Goal: Task Accomplishment & Management: Manage account settings

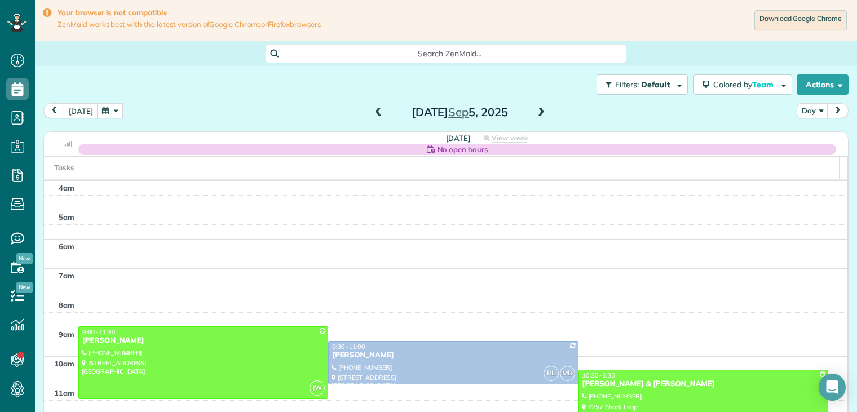
scroll to position [88, 0]
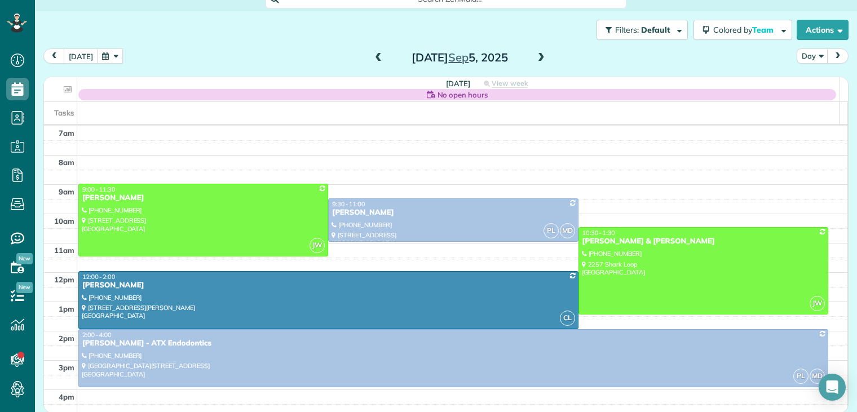
click at [112, 59] on button "button" at bounding box center [110, 55] width 26 height 15
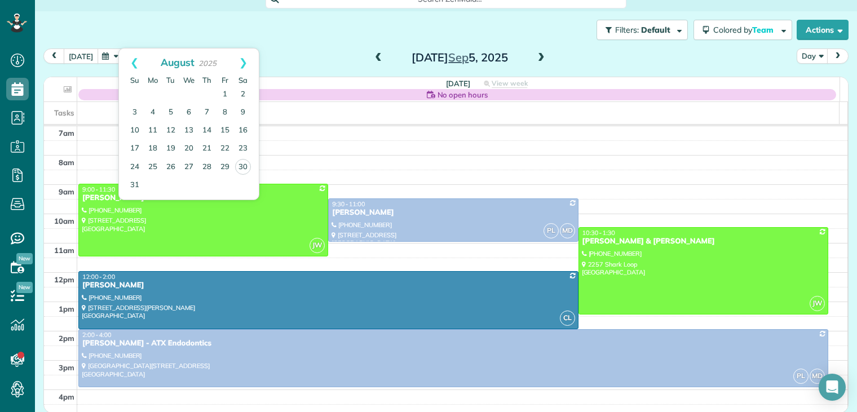
click at [86, 57] on button "[DATE]" at bounding box center [81, 55] width 34 height 15
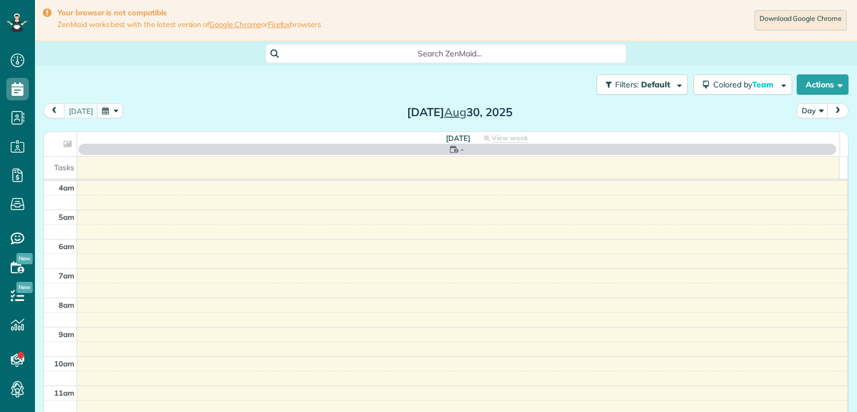
scroll to position [88, 0]
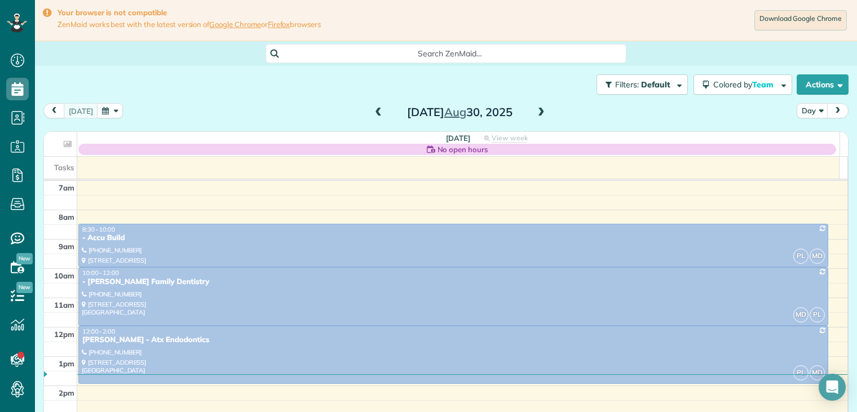
click at [107, 111] on button "button" at bounding box center [110, 110] width 26 height 15
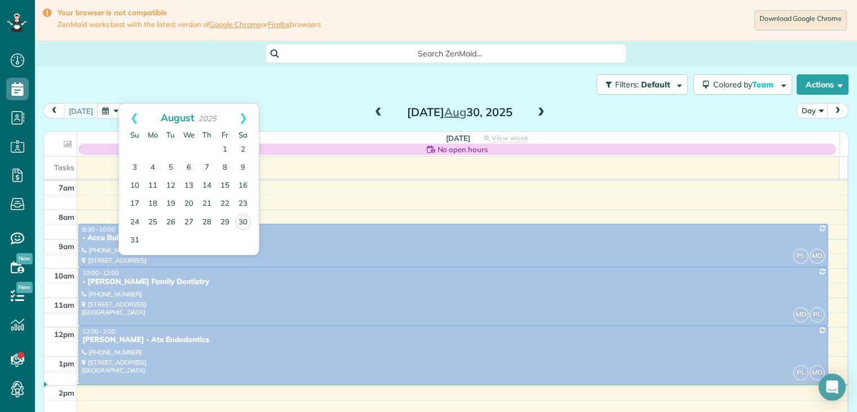
click at [536, 109] on span at bounding box center [541, 113] width 12 height 10
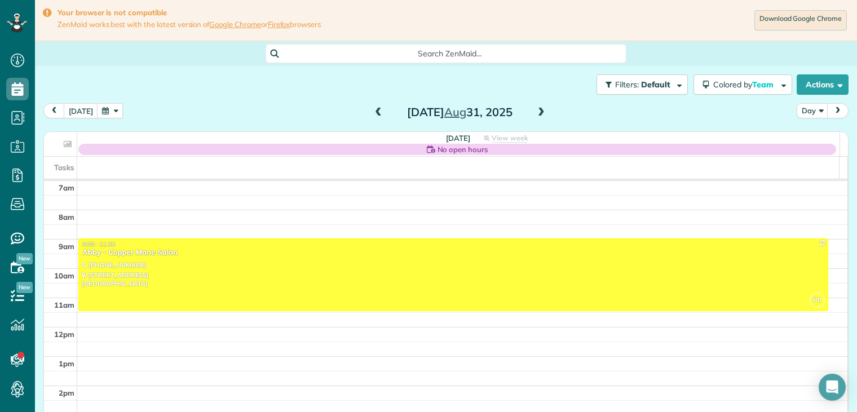
click at [538, 110] on span at bounding box center [541, 113] width 12 height 10
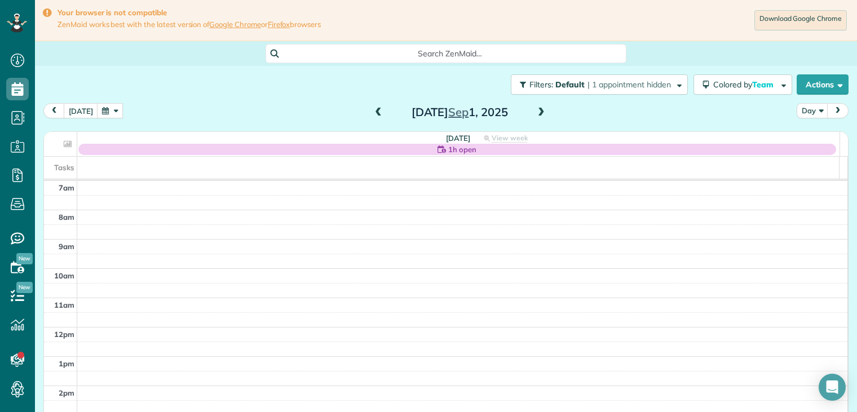
click at [538, 110] on span at bounding box center [541, 113] width 12 height 10
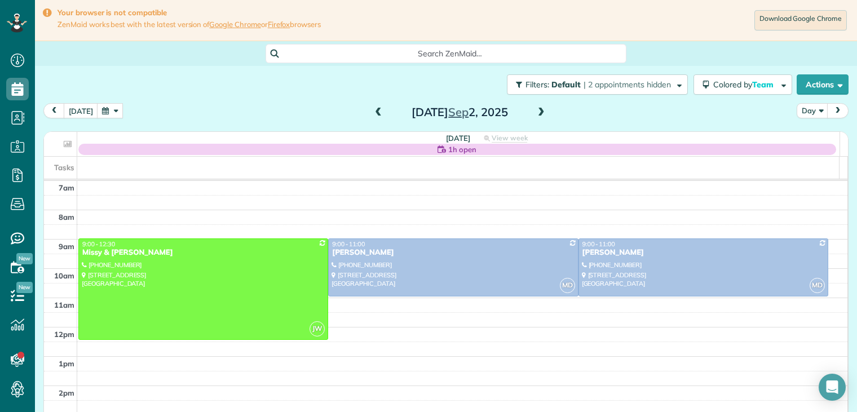
click at [535, 110] on span at bounding box center [541, 113] width 12 height 10
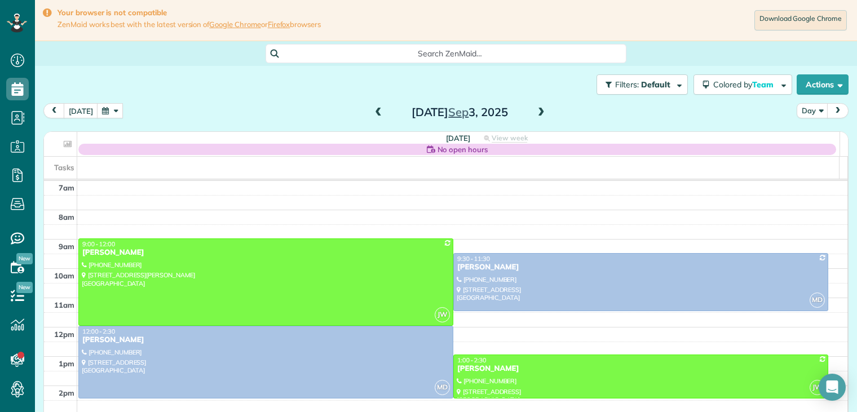
click at [535, 110] on span at bounding box center [541, 113] width 12 height 10
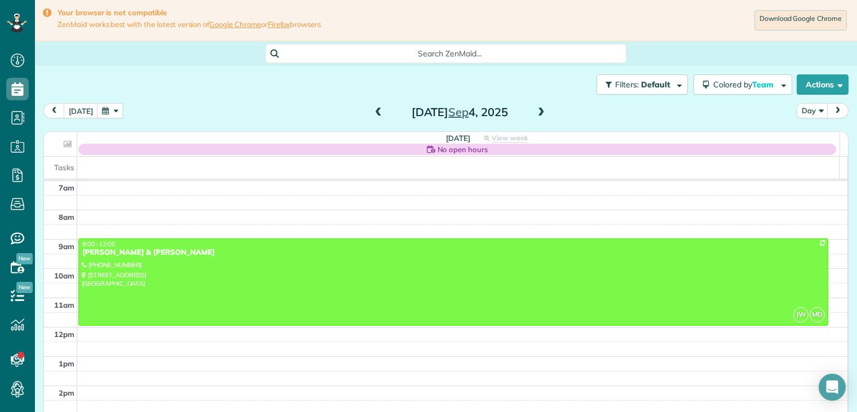
click at [535, 110] on span at bounding box center [541, 113] width 12 height 10
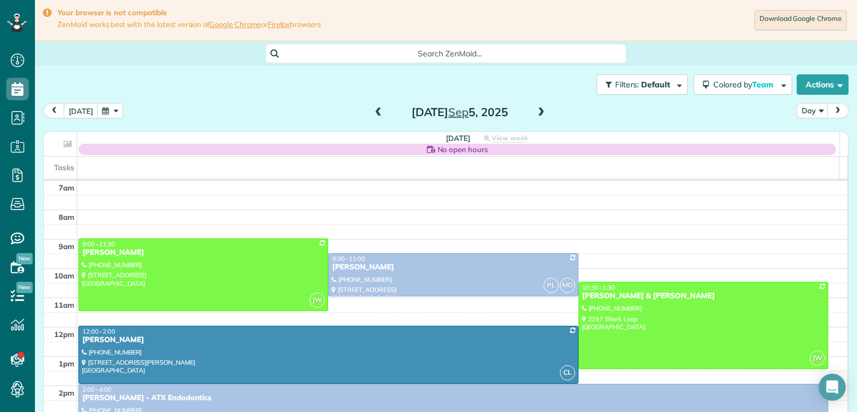
click at [537, 112] on span at bounding box center [541, 113] width 12 height 10
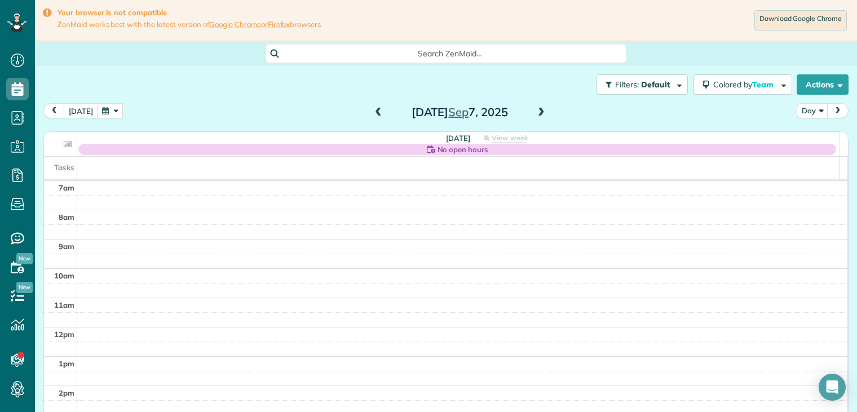
click at [537, 112] on span at bounding box center [541, 113] width 12 height 10
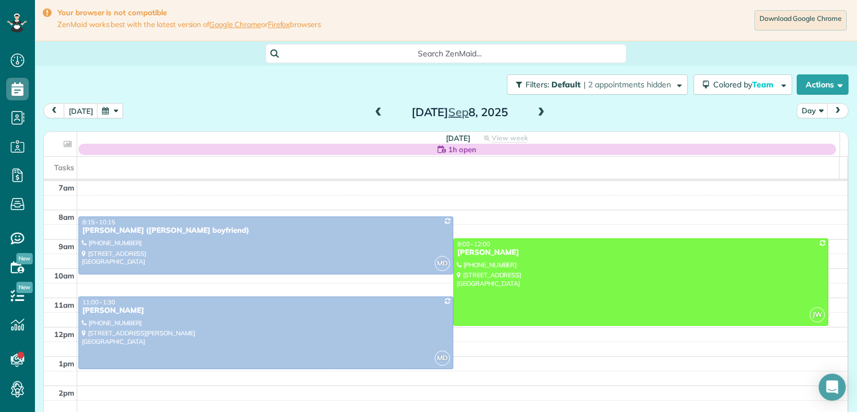
click at [535, 113] on span at bounding box center [541, 113] width 12 height 10
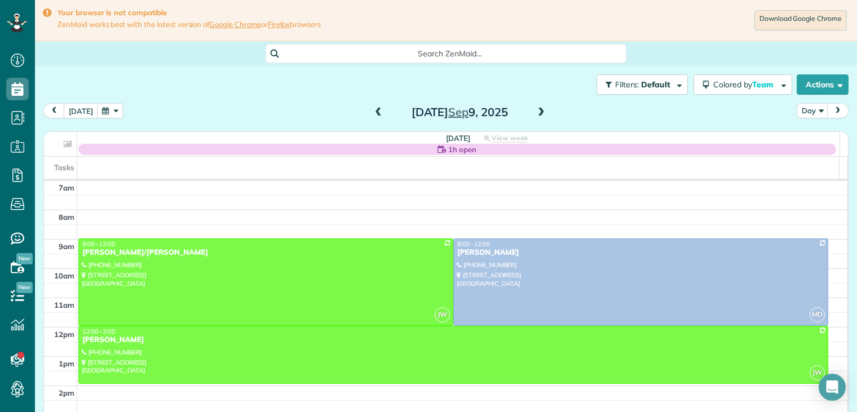
click at [535, 113] on span at bounding box center [541, 113] width 12 height 10
